Goal: Task Accomplishment & Management: Use online tool/utility

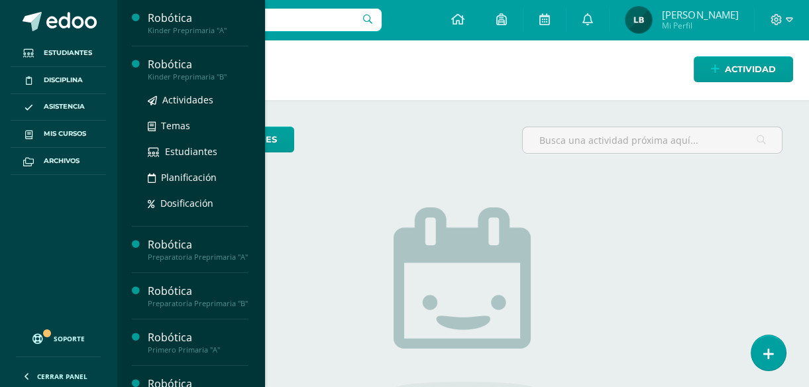
click at [171, 82] on div "Actividades Temas Estudiantes Planificación Dosificación" at bounding box center [198, 149] width 101 height 134
click at [195, 65] on div "Robótica" at bounding box center [198, 64] width 101 height 15
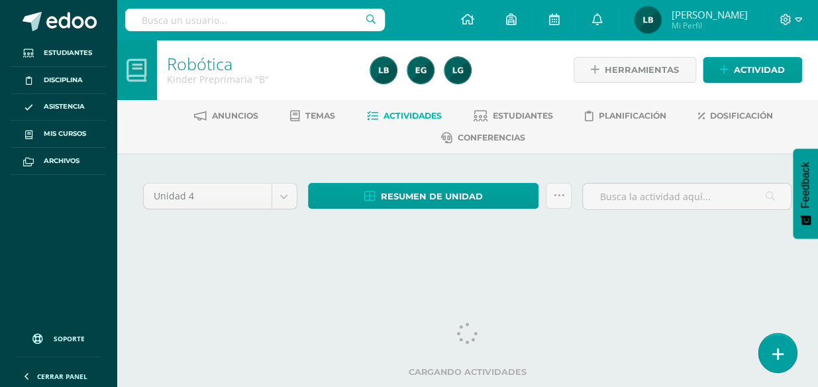
click at [776, 354] on icon at bounding box center [778, 354] width 12 height 15
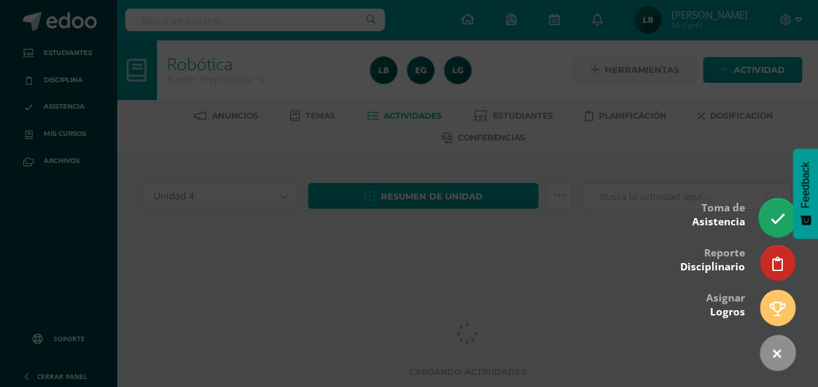
click at [770, 224] on icon at bounding box center [777, 218] width 15 height 15
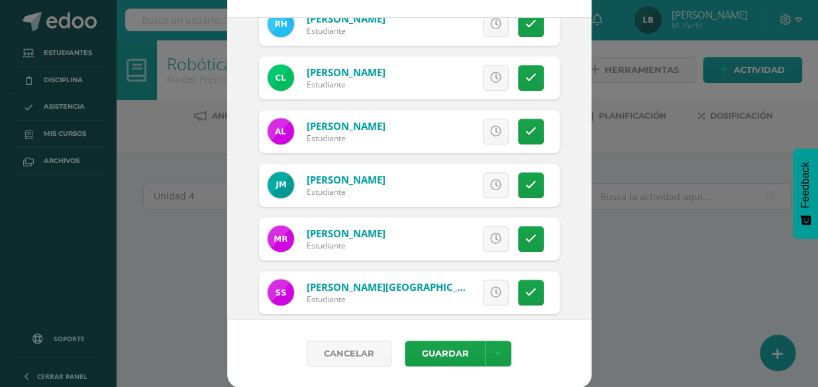
scroll to position [313, 0]
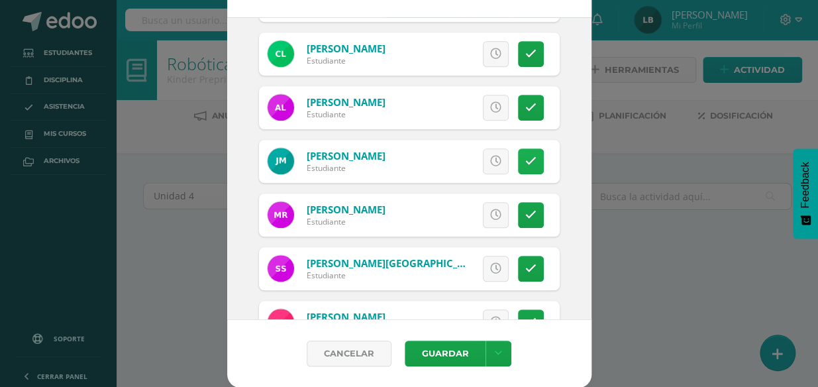
click at [526, 156] on icon at bounding box center [531, 161] width 11 height 11
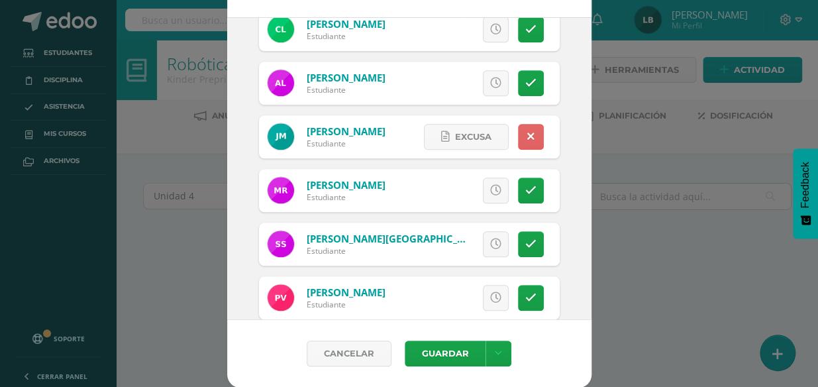
scroll to position [359, 0]
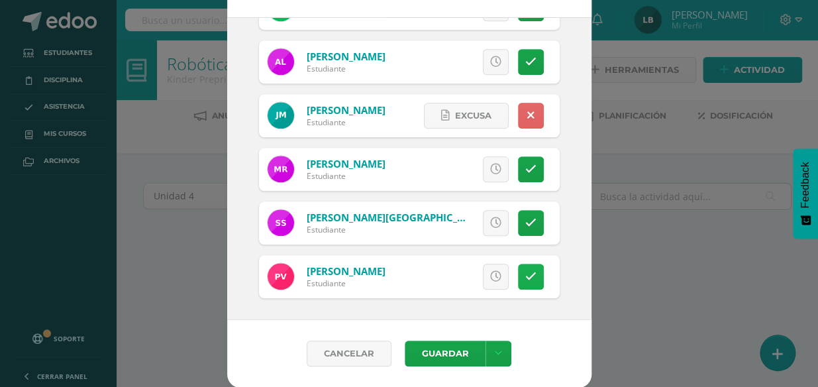
click at [518, 264] on link at bounding box center [531, 277] width 26 height 26
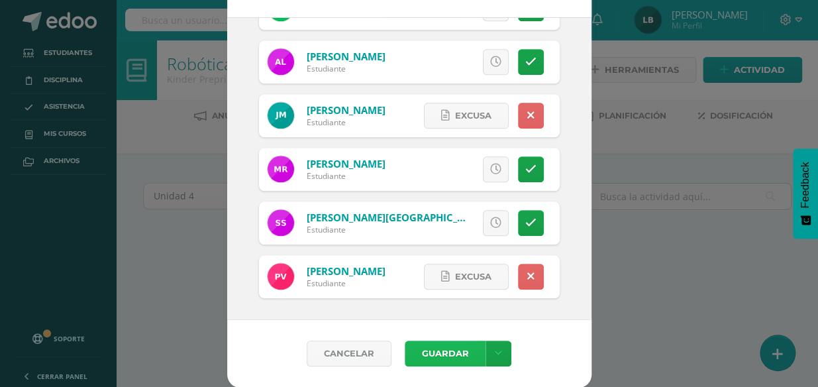
click at [463, 351] on button "Guardar" at bounding box center [445, 354] width 81 height 26
